Goal: Task Accomplishment & Management: Manage account settings

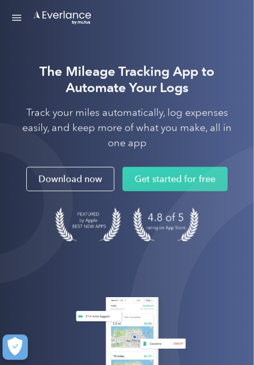
click at [23, 13] on link "Open Menu" at bounding box center [16, 17] width 17 height 19
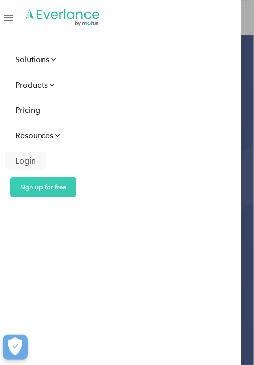
click at [27, 160] on div "Login" at bounding box center [25, 160] width 21 height 13
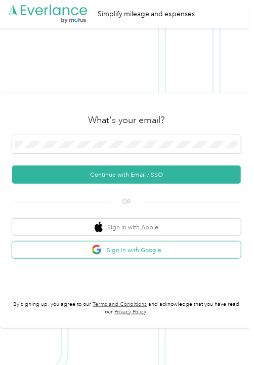
click at [169, 258] on button "Sign in with Google" at bounding box center [126, 249] width 229 height 17
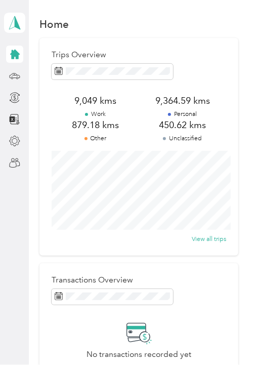
click at [197, 138] on p "Unclassified" at bounding box center [182, 138] width 87 height 9
click at [200, 143] on p "Unclassified" at bounding box center [182, 138] width 87 height 9
click at [13, 78] on icon at bounding box center [15, 75] width 10 height 5
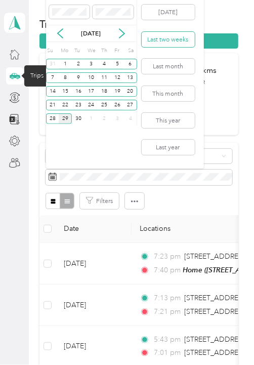
click at [173, 39] on button "Last two weeks" at bounding box center [168, 39] width 53 height 15
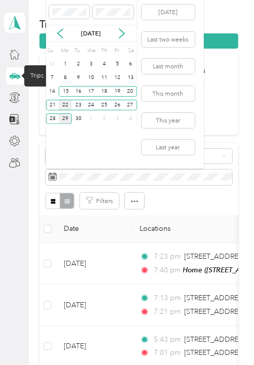
click at [65, 106] on div "22" at bounding box center [65, 105] width 13 height 11
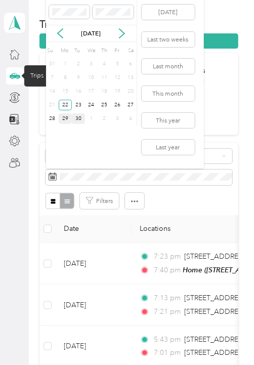
click at [78, 119] on div "30" at bounding box center [78, 118] width 13 height 11
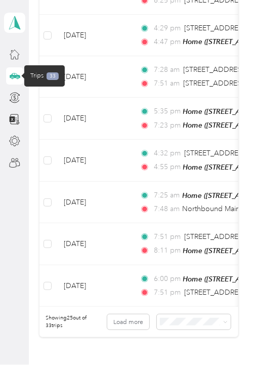
scroll to position [1032, 0]
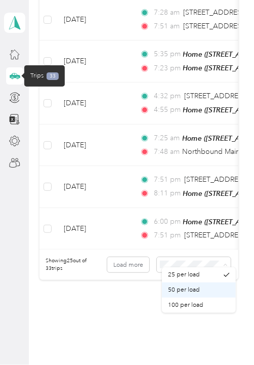
click at [204, 290] on div "50 per load" at bounding box center [199, 289] width 62 height 9
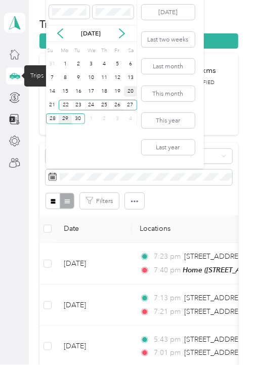
click at [130, 92] on div "20" at bounding box center [130, 91] width 13 height 11
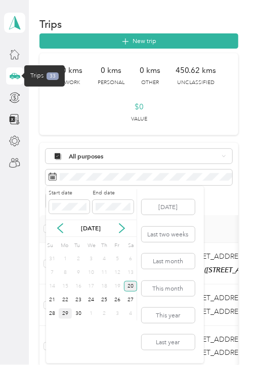
click at [130, 282] on div "20" at bounding box center [130, 286] width 13 height 11
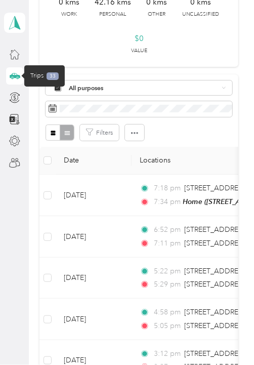
scroll to position [40, 0]
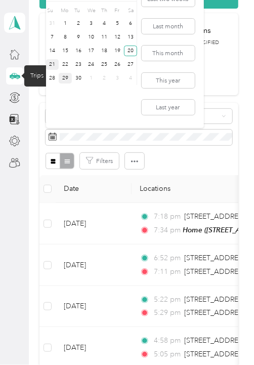
click at [54, 65] on div "21" at bounding box center [52, 64] width 13 height 11
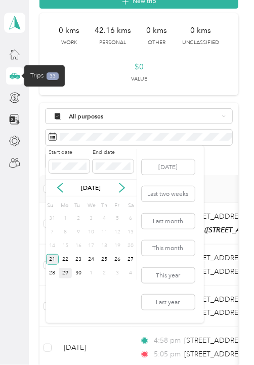
click at [54, 257] on div "21" at bounding box center [52, 259] width 13 height 11
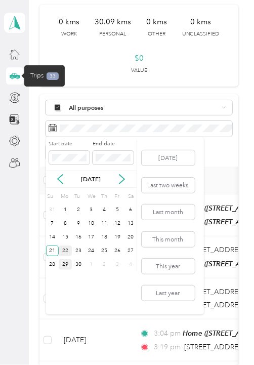
click at [64, 247] on div "22" at bounding box center [65, 250] width 13 height 11
click at [64, 250] on div "22" at bounding box center [65, 250] width 13 height 11
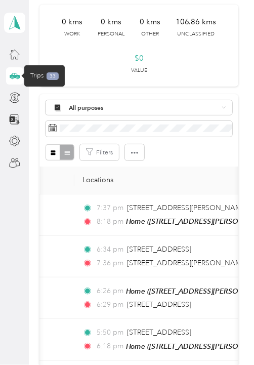
scroll to position [0, 54]
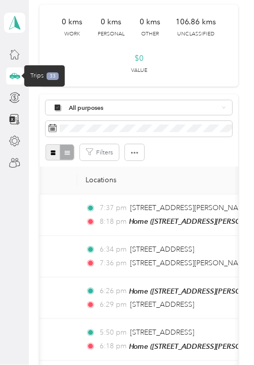
click at [56, 152] on button "button" at bounding box center [53, 152] width 15 height 16
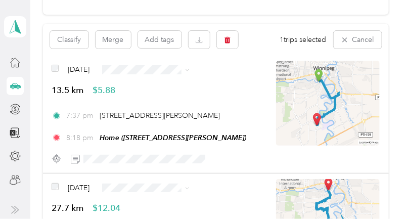
scroll to position [83, 0]
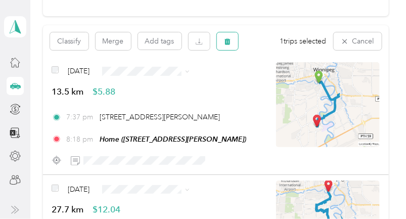
click at [228, 38] on icon "button" at bounding box center [227, 41] width 7 height 7
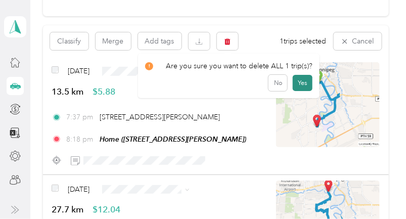
click at [253, 84] on button "Yes" at bounding box center [303, 83] width 20 height 16
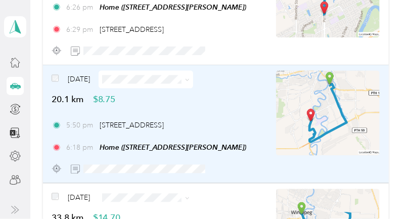
scroll to position [403, 0]
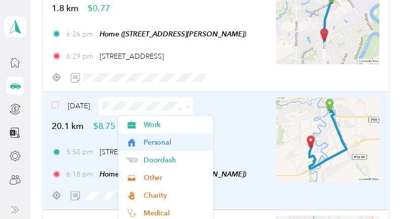
click at [175, 140] on span "Personal" at bounding box center [175, 142] width 63 height 11
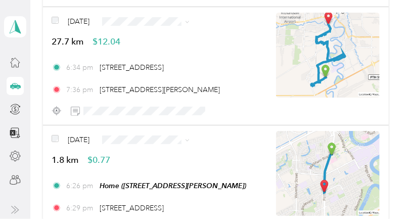
scroll to position [251, 0]
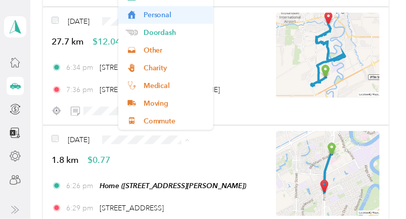
click at [179, 15] on span "Personal" at bounding box center [175, 15] width 63 height 11
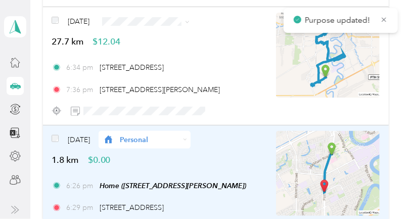
click at [163, 138] on span "Personal" at bounding box center [149, 140] width 59 height 11
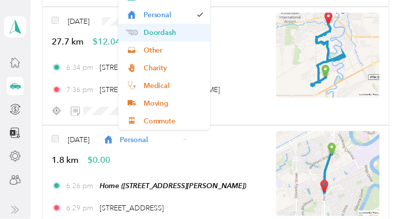
click at [170, 36] on span "Doordash" at bounding box center [174, 32] width 60 height 11
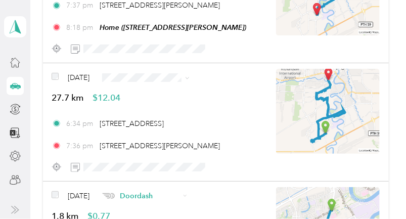
scroll to position [153, 0]
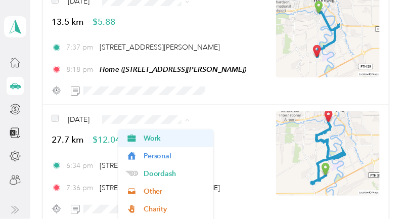
click at [165, 137] on span "Work" at bounding box center [175, 138] width 63 height 11
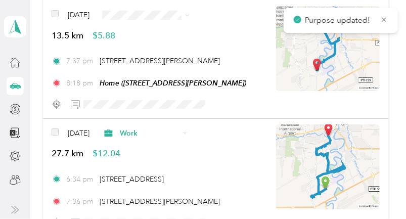
scroll to position [80, 0]
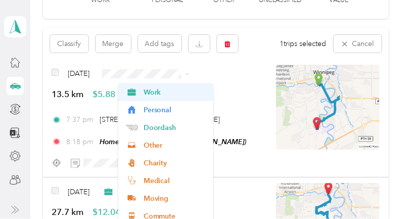
click at [186, 91] on span "Work" at bounding box center [175, 92] width 63 height 11
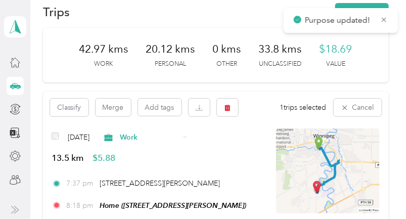
scroll to position [0, 0]
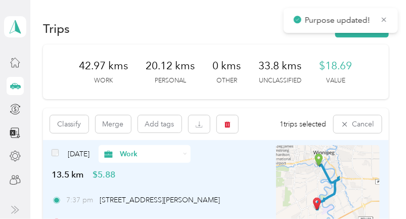
click at [180, 157] on span "Work" at bounding box center [149, 154] width 59 height 11
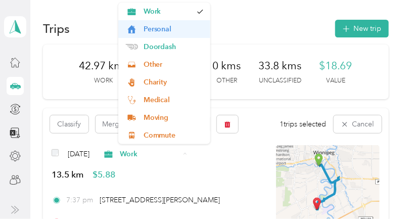
click at [193, 29] on span "Personal" at bounding box center [174, 29] width 60 height 11
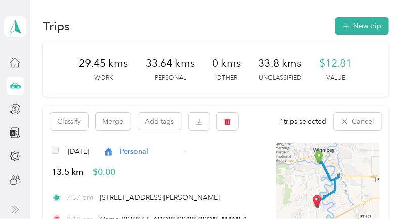
scroll to position [2, 0]
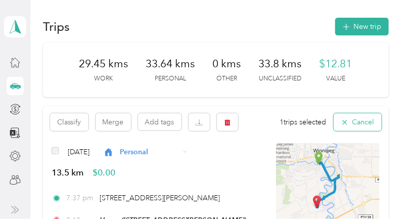
click at [253, 120] on icon "button" at bounding box center [344, 122] width 5 height 5
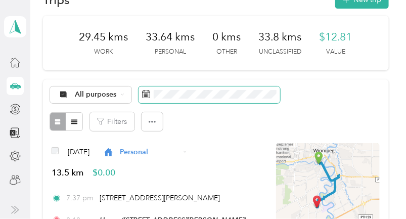
click at [173, 90] on span at bounding box center [210, 95] width 142 height 17
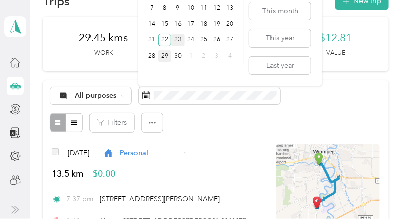
click at [175, 35] on div "23" at bounding box center [177, 40] width 13 height 13
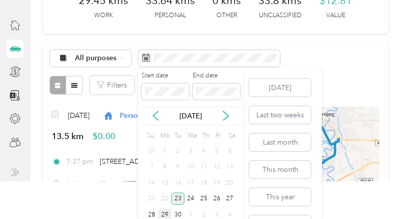
click at [176, 198] on div "23" at bounding box center [177, 199] width 13 height 13
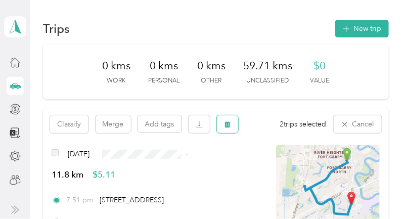
click at [229, 124] on icon "button" at bounding box center [228, 124] width 6 height 7
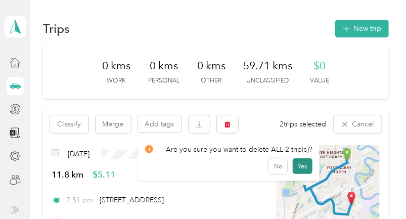
click at [253, 165] on button "Yes" at bounding box center [303, 166] width 20 height 16
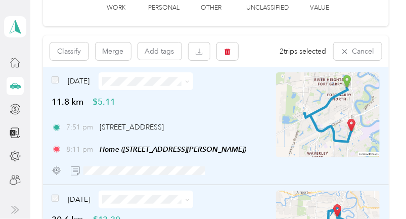
scroll to position [56, 0]
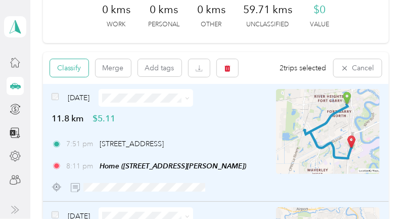
click at [71, 67] on button "Classify" at bounding box center [69, 68] width 38 height 18
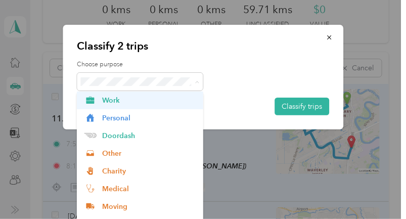
click at [168, 102] on span "Work" at bounding box center [149, 100] width 94 height 11
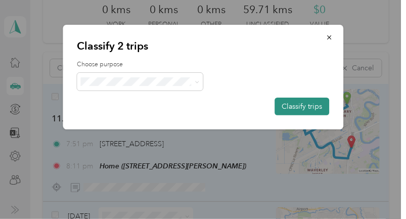
click at [253, 108] on button "Classify trips" at bounding box center [302, 107] width 55 height 18
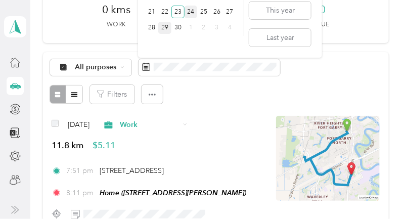
click at [189, 15] on div "24" at bounding box center [191, 12] width 13 height 13
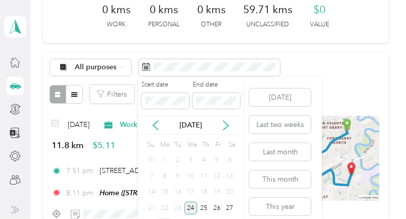
click at [192, 207] on div "24" at bounding box center [191, 208] width 13 height 13
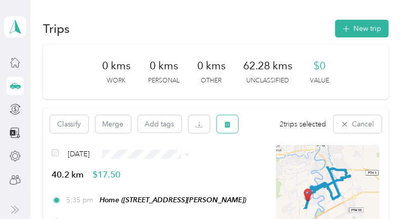
click at [225, 127] on icon "button" at bounding box center [227, 124] width 7 height 7
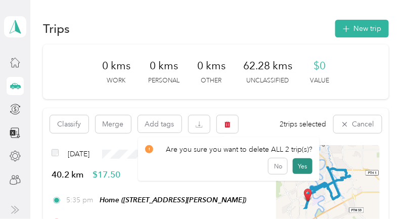
click at [253, 166] on button "Yes" at bounding box center [303, 166] width 20 height 16
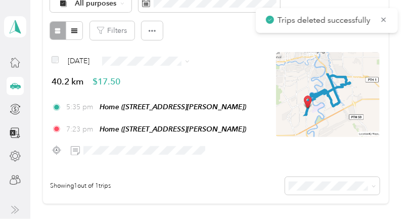
scroll to position [109, 0]
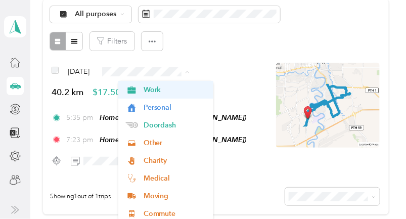
click at [170, 92] on span "Work" at bounding box center [175, 89] width 63 height 11
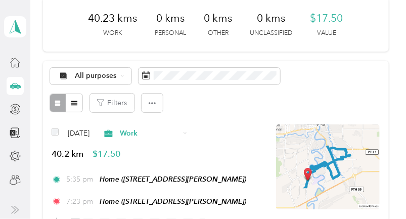
scroll to position [47, 0]
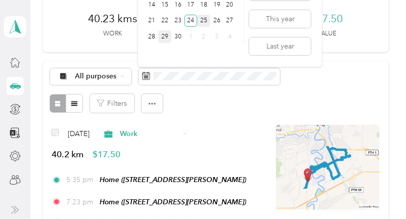
click at [201, 22] on div "25" at bounding box center [203, 21] width 13 height 13
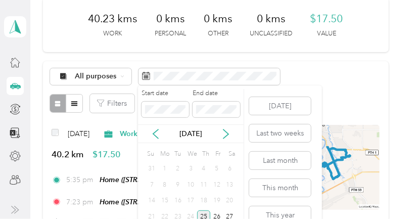
click at [203, 214] on div "25" at bounding box center [203, 216] width 13 height 13
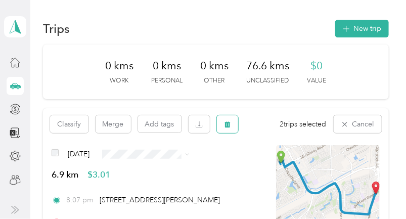
click at [222, 127] on button "button" at bounding box center [227, 124] width 21 height 18
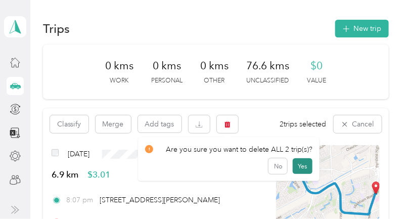
click at [253, 166] on button "Yes" at bounding box center [303, 166] width 20 height 16
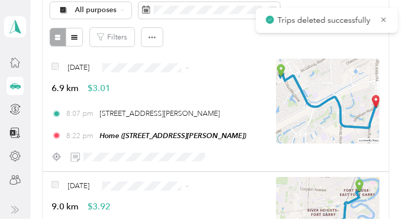
scroll to position [114, 0]
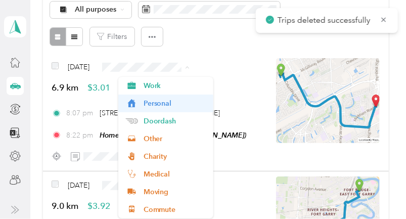
click at [181, 107] on span "Personal" at bounding box center [175, 103] width 63 height 11
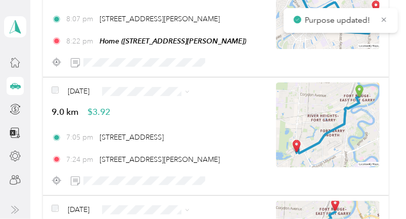
scroll to position [210, 0]
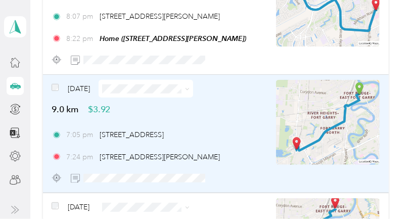
click at [190, 89] on icon at bounding box center [187, 89] width 5 height 5
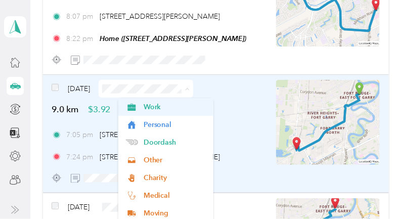
click at [183, 108] on span "Work" at bounding box center [175, 107] width 63 height 11
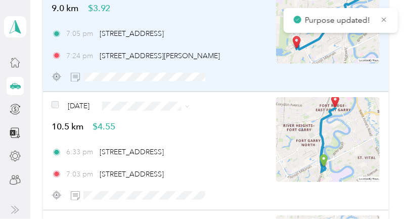
scroll to position [318, 0]
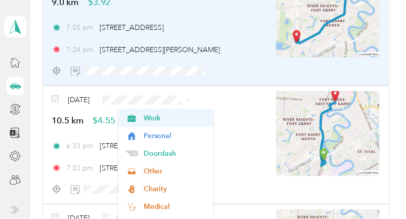
click at [188, 115] on span "Work" at bounding box center [175, 118] width 63 height 11
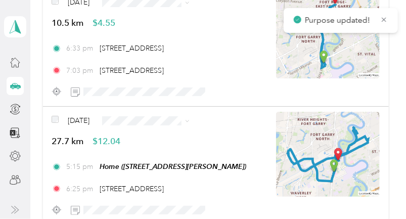
scroll to position [416, 0]
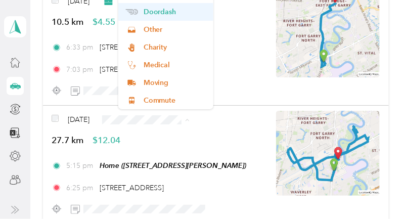
click at [184, 14] on span "Doordash" at bounding box center [175, 12] width 63 height 11
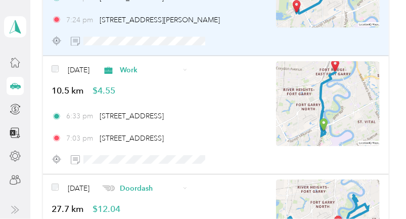
scroll to position [346, 0]
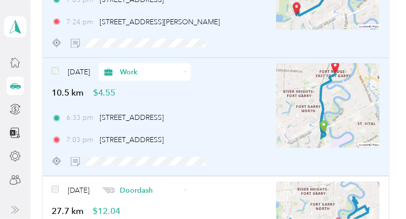
click at [180, 72] on span "Work" at bounding box center [149, 72] width 59 height 11
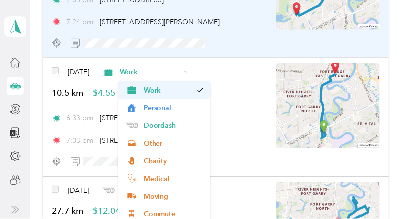
click at [192, 91] on span "Work" at bounding box center [168, 90] width 49 height 11
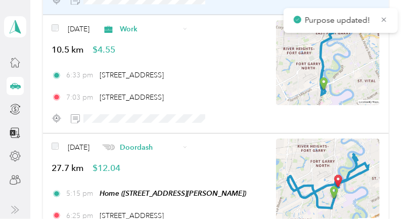
scroll to position [402, 0]
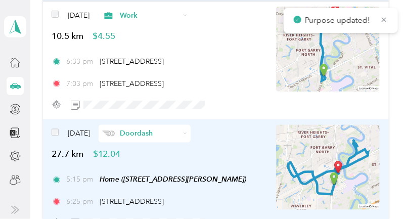
click at [191, 139] on div "Doordash" at bounding box center [145, 134] width 92 height 18
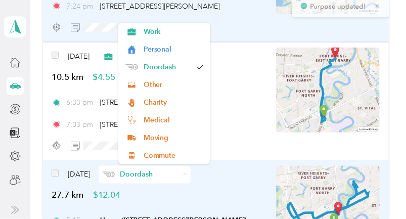
scroll to position [360, 0]
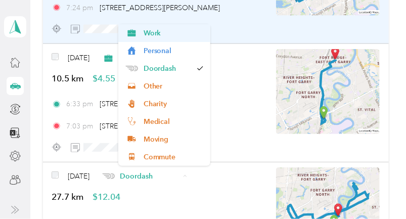
click at [183, 33] on span "Work" at bounding box center [174, 33] width 60 height 11
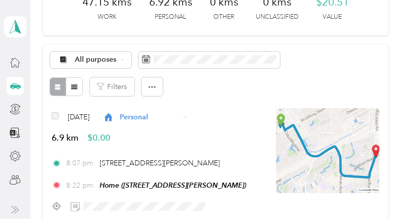
scroll to position [58, 0]
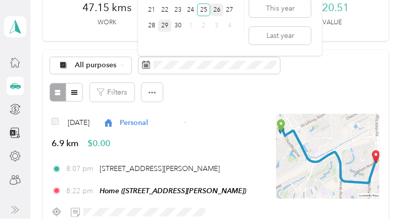
click at [217, 12] on div "26" at bounding box center [216, 10] width 13 height 13
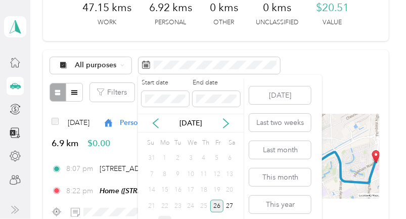
click at [217, 204] on div "26" at bounding box center [216, 206] width 13 height 13
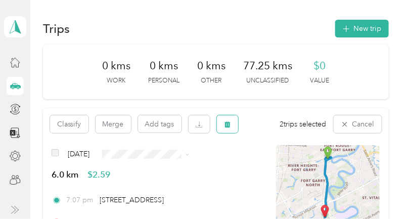
click at [230, 125] on icon "button" at bounding box center [227, 124] width 7 height 7
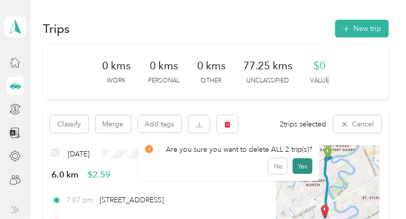
click at [253, 164] on button "Yes" at bounding box center [303, 166] width 20 height 16
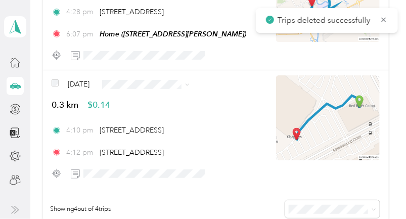
scroll to position [452, 0]
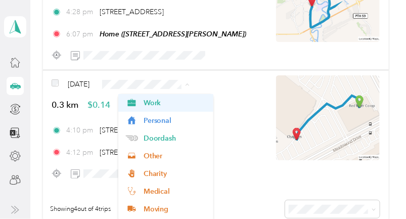
click at [177, 103] on span "Work" at bounding box center [175, 103] width 63 height 11
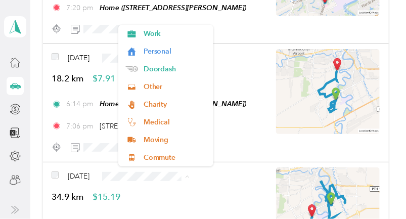
scroll to position [241, 0]
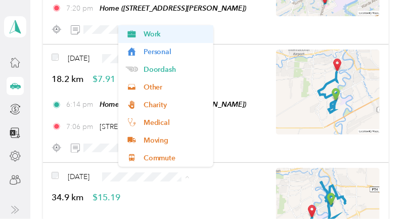
click at [198, 32] on span "Work" at bounding box center [175, 34] width 63 height 11
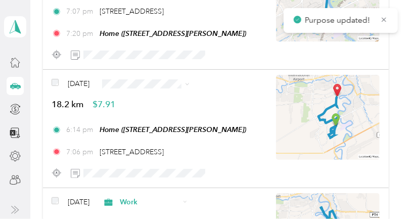
scroll to position [211, 0]
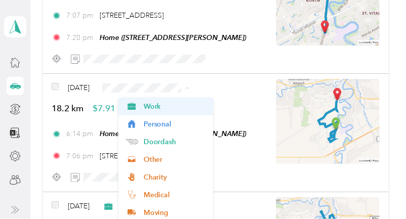
click at [183, 110] on span "Work" at bounding box center [175, 106] width 63 height 11
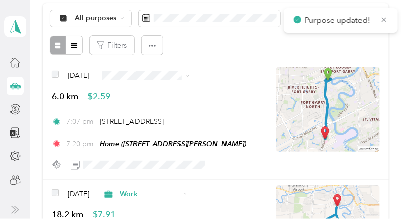
scroll to position [105, 0]
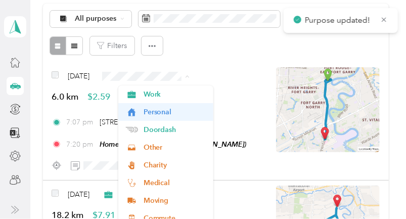
click at [186, 113] on span "Personal" at bounding box center [175, 112] width 63 height 11
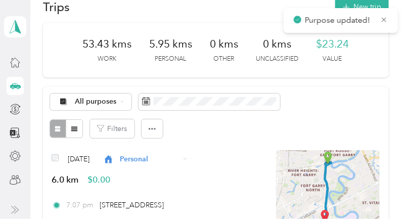
scroll to position [22, 0]
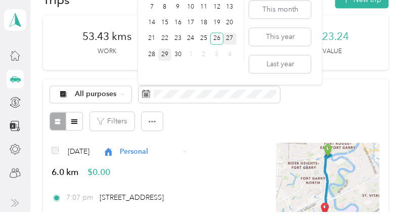
click at [232, 44] on div "27" at bounding box center [230, 45] width 13 height 13
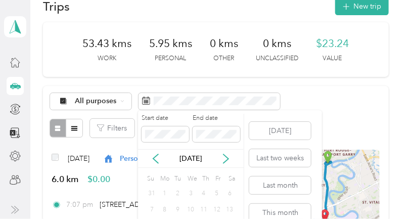
click at [234, 37] on span "0 kms" at bounding box center [224, 43] width 28 height 14
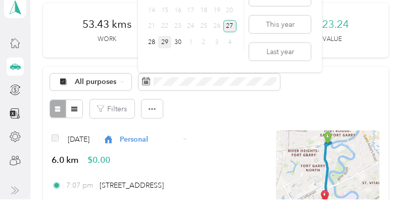
click at [232, 43] on div "27" at bounding box center [230, 45] width 13 height 13
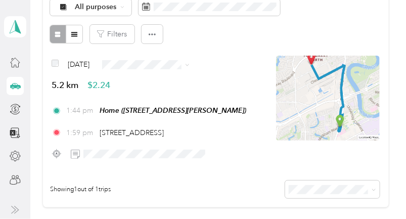
scroll to position [116, 0]
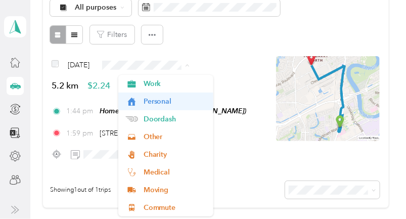
click at [174, 105] on span "Personal" at bounding box center [175, 101] width 63 height 11
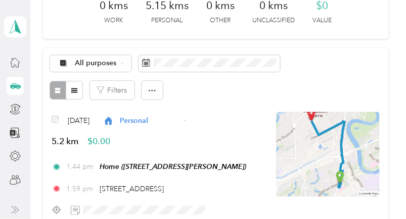
scroll to position [0, 0]
